Goal: Task Accomplishment & Management: Manage account settings

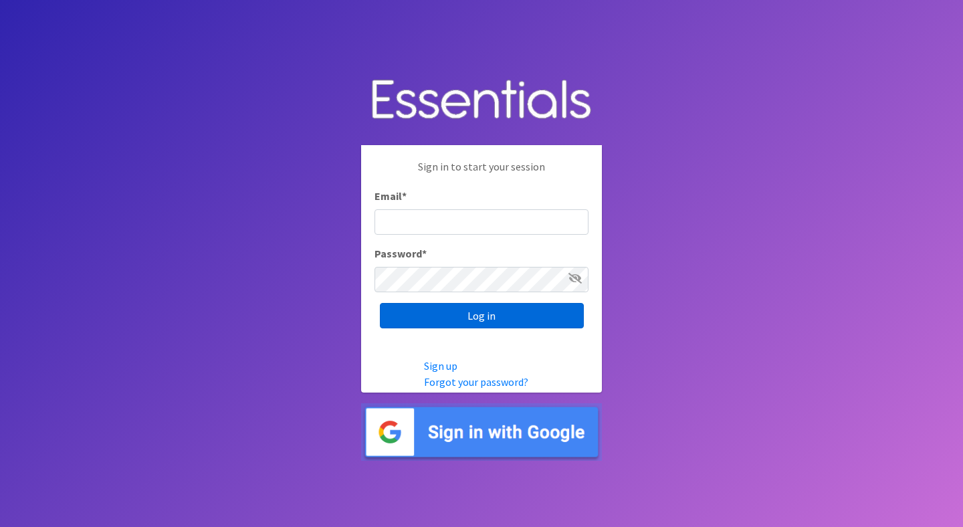
type input "jessi@periodokc.org"
click at [491, 323] on input "Log in" at bounding box center [482, 315] width 204 height 25
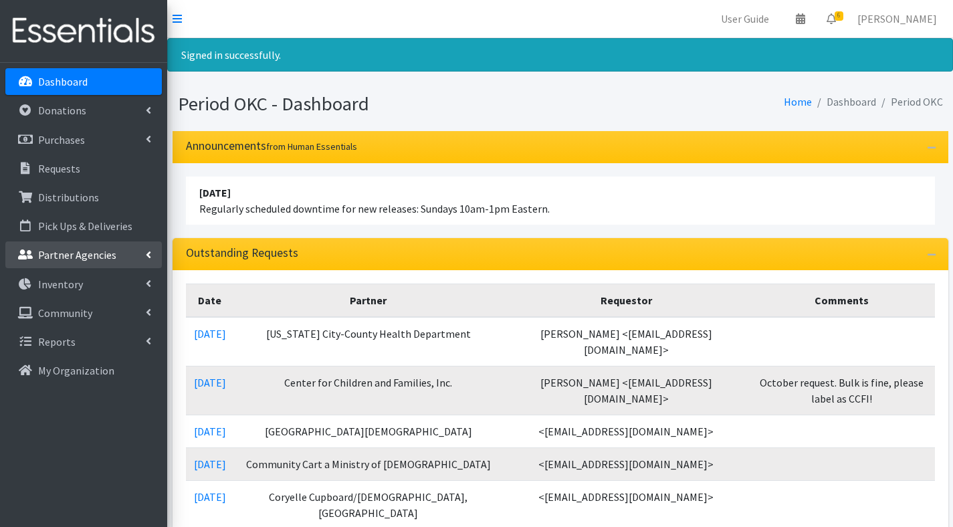
click at [122, 253] on link "Partner Agencies" at bounding box center [83, 254] width 156 height 27
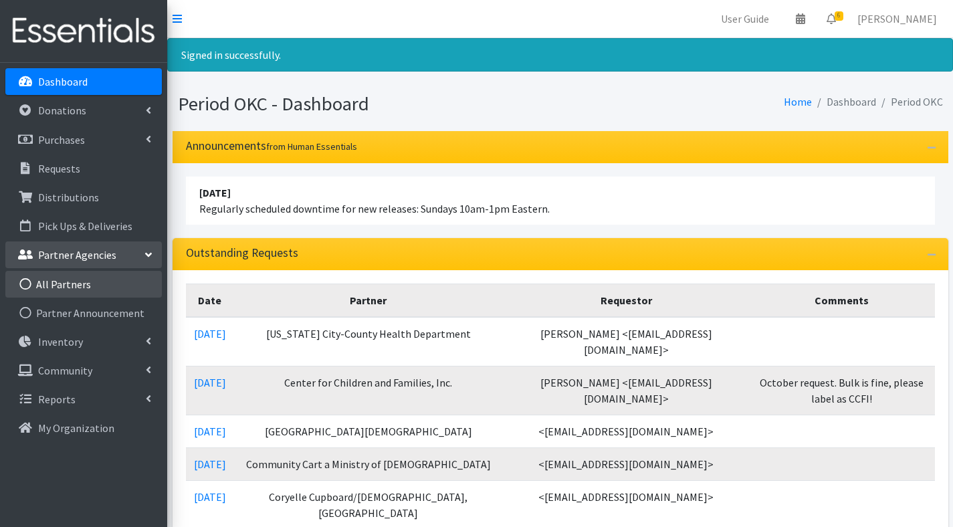
click at [90, 280] on link "All Partners" at bounding box center [83, 284] width 156 height 27
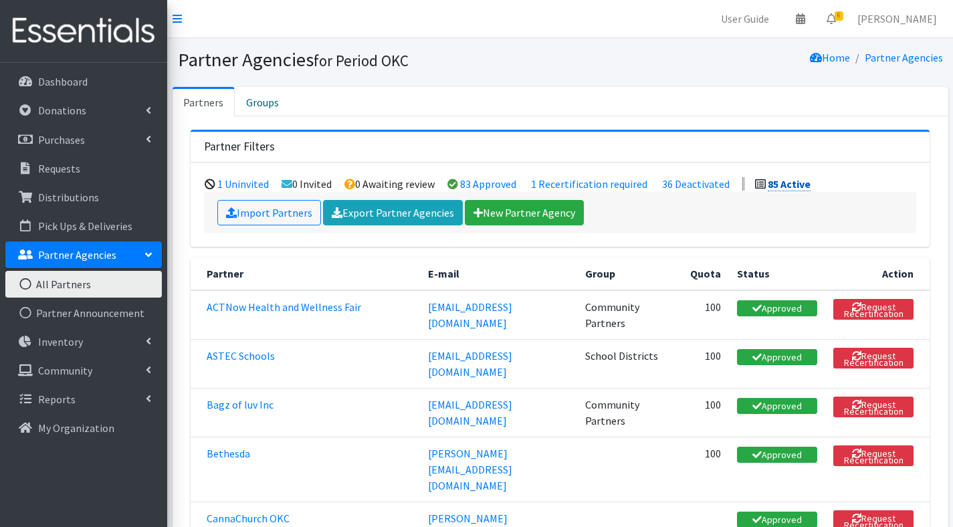
click at [800, 187] on link "85 Active" at bounding box center [789, 184] width 43 height 14
click at [419, 217] on link "Export Partner Agencies" at bounding box center [393, 212] width 140 height 25
